Goal: Task Accomplishment & Management: Use online tool/utility

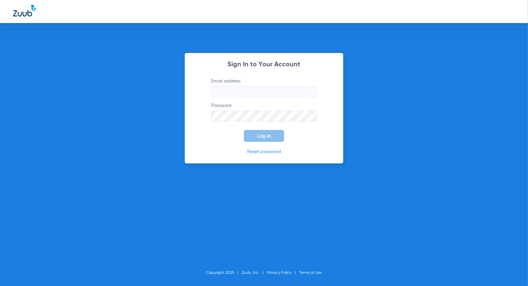
type input "[EMAIL_ADDRESS][DOMAIN_NAME]"
click at [256, 136] on button "Log In" at bounding box center [264, 136] width 40 height 12
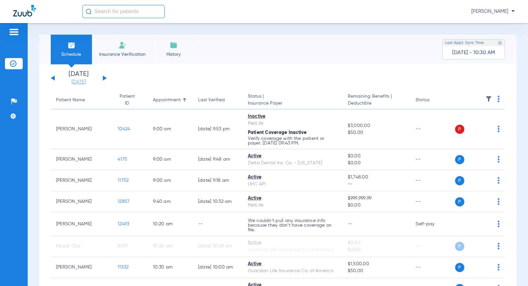
click at [69, 80] on link "[DATE]" at bounding box center [79, 82] width 40 height 7
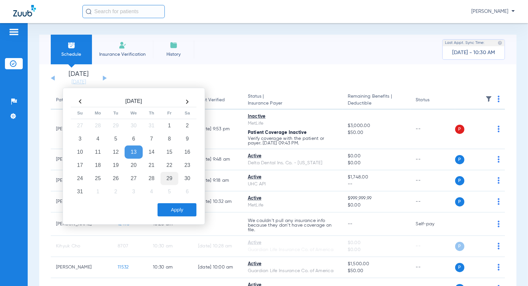
drag, startPoint x: 174, startPoint y: 162, endPoint x: 166, endPoint y: 177, distance: 16.7
click at [173, 162] on td "22" at bounding box center [169, 164] width 18 height 13
click at [165, 212] on button "Apply" at bounding box center [177, 209] width 39 height 13
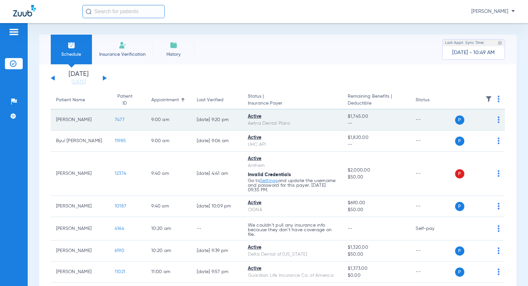
scroll to position [37, 0]
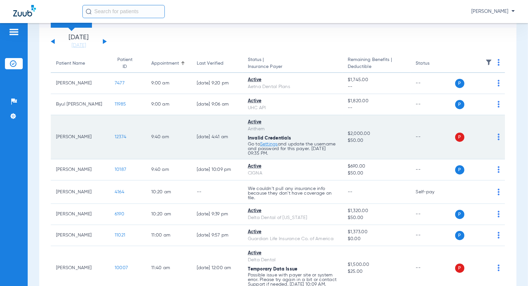
click at [116, 137] on span "12374" at bounding box center [121, 136] width 12 height 5
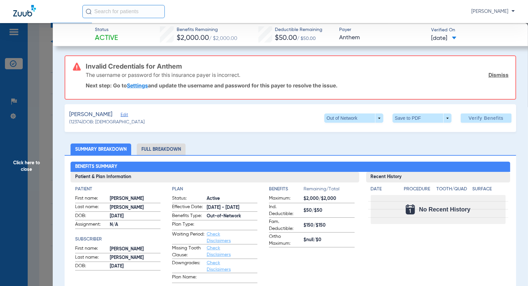
click at [124, 112] on span "Edit" at bounding box center [124, 115] width 6 height 6
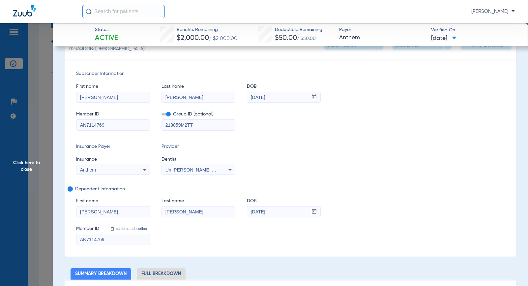
scroll to position [0, 0]
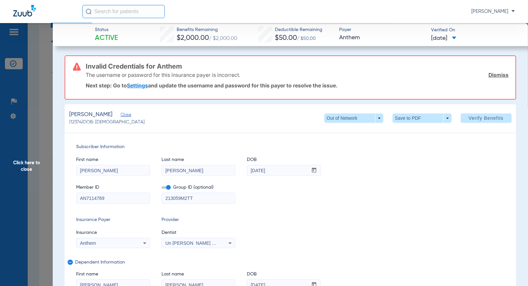
drag, startPoint x: 476, startPoint y: 118, endPoint x: 473, endPoint y: 123, distance: 5.7
click at [476, 118] on span "Verify Benefits" at bounding box center [486, 117] width 35 height 5
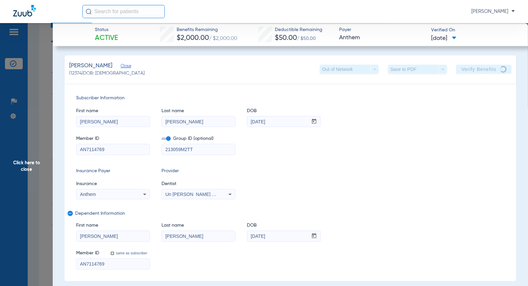
click at [476, 149] on div "Member ID AN7114769 Group ID (optional) 213059M2TT" at bounding box center [290, 141] width 428 height 25
click at [473, 94] on div "Subscriber Information First name [PERSON_NAME] Last name [PERSON_NAME] mm / dd…" at bounding box center [290, 182] width 451 height 198
click at [462, 95] on span "Subscriber Information" at bounding box center [290, 98] width 428 height 7
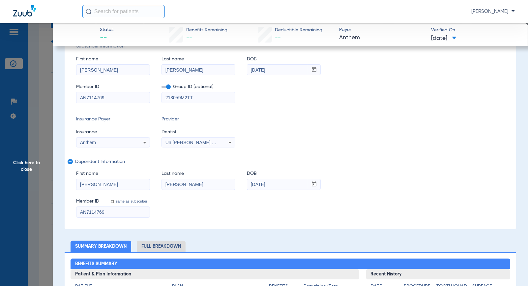
scroll to position [110, 0]
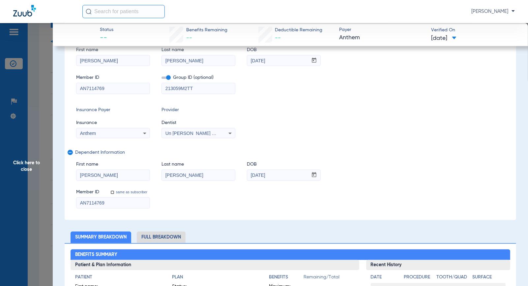
click at [131, 129] on div "Anthem" at bounding box center [112, 133] width 73 height 8
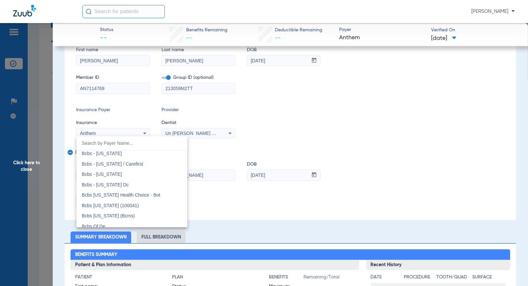
scroll to position [256, 0]
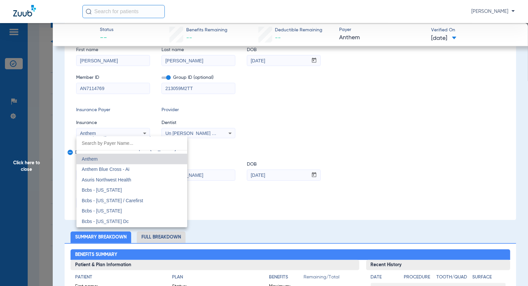
drag, startPoint x: 124, startPoint y: 170, endPoint x: 146, endPoint y: 167, distance: 22.6
click at [124, 170] on span "Anthem Blue Cross - Ai" at bounding box center [106, 168] width 48 height 5
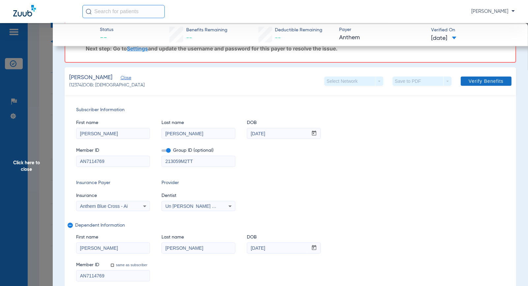
scroll to position [37, 0]
click at [484, 81] on span "Verify Benefits" at bounding box center [486, 81] width 35 height 5
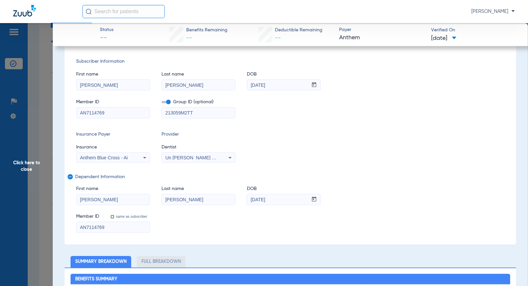
scroll to position [0, 0]
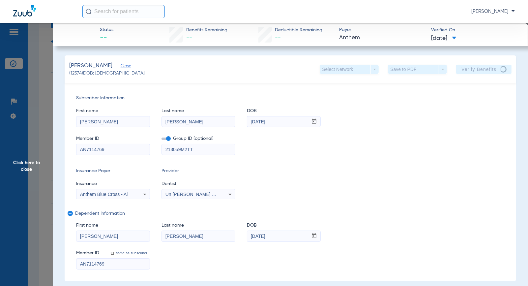
click at [393, 158] on div "Subscriber Information First name [PERSON_NAME] Last name [PERSON_NAME] mm / dd…" at bounding box center [290, 182] width 451 height 198
